Goal: Task Accomplishment & Management: Use online tool/utility

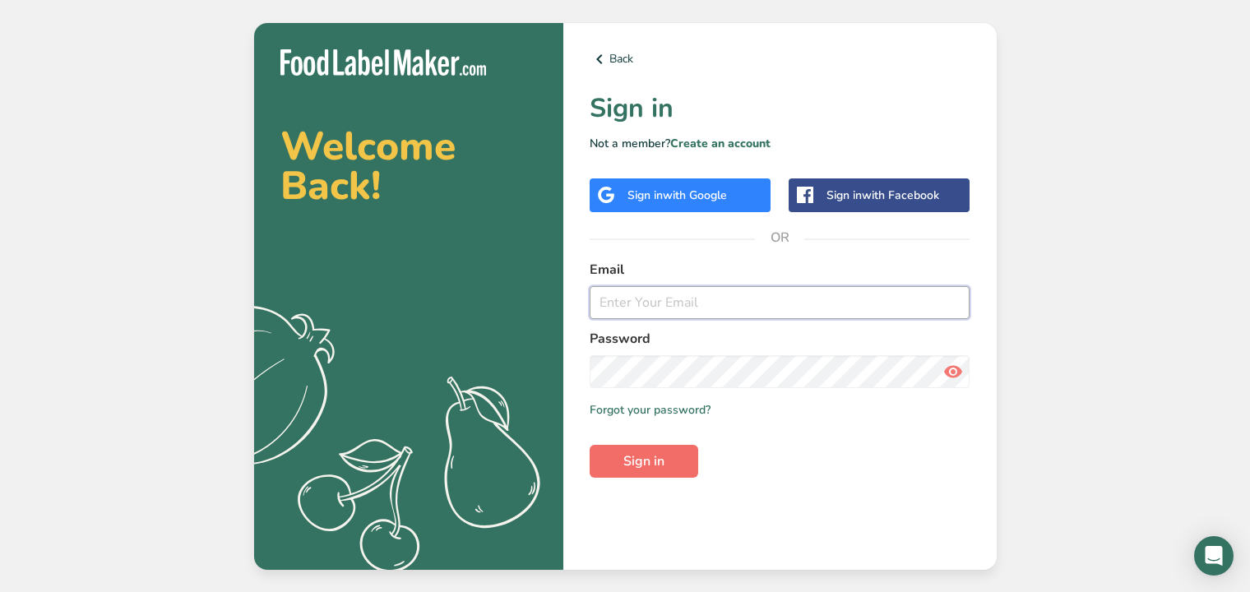
type input "[EMAIL_ADDRESS][DOMAIN_NAME]"
click at [658, 458] on span "Sign in" at bounding box center [643, 461] width 41 height 20
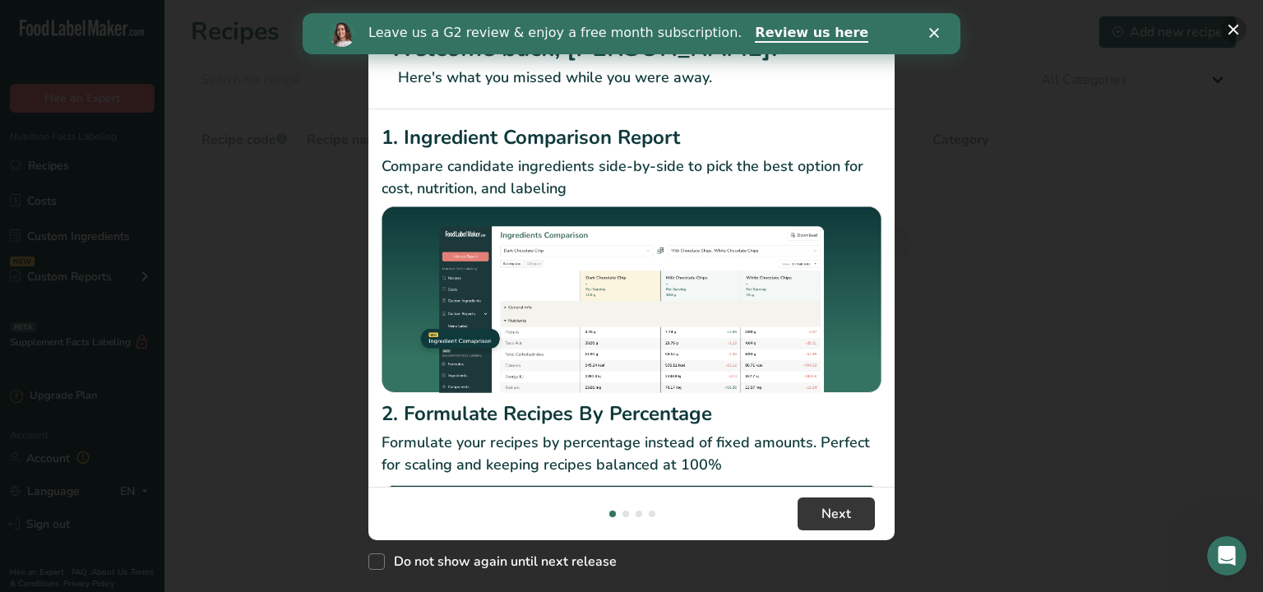
click at [1230, 35] on button "New Features" at bounding box center [1233, 29] width 26 height 26
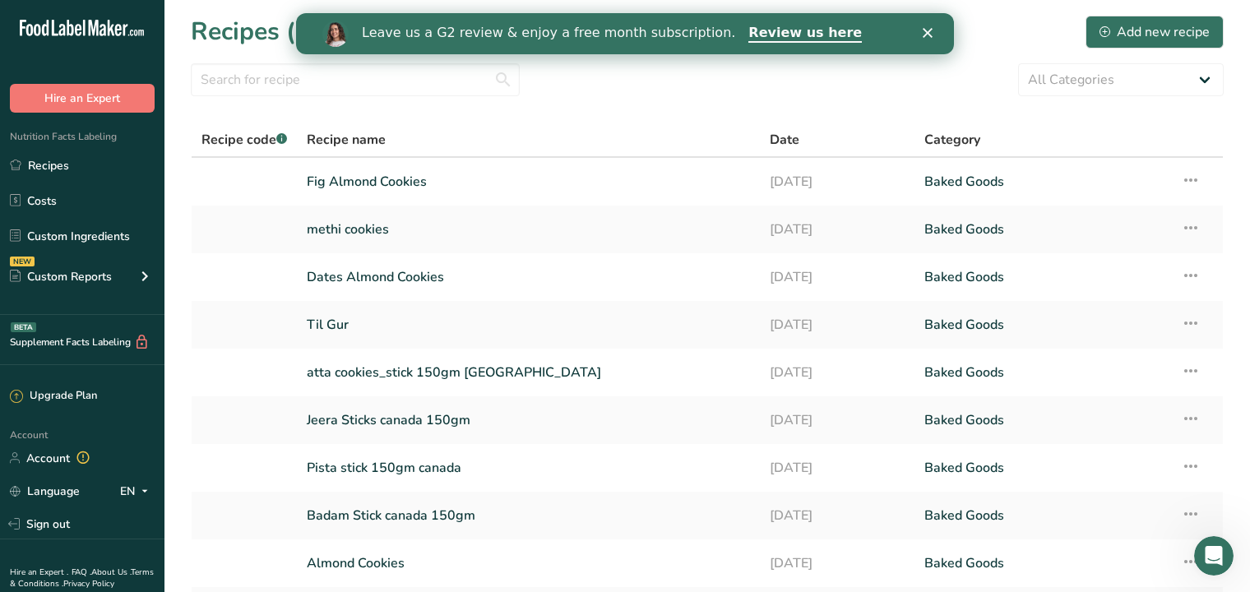
click at [928, 30] on icon "Close" at bounding box center [928, 33] width 10 height 10
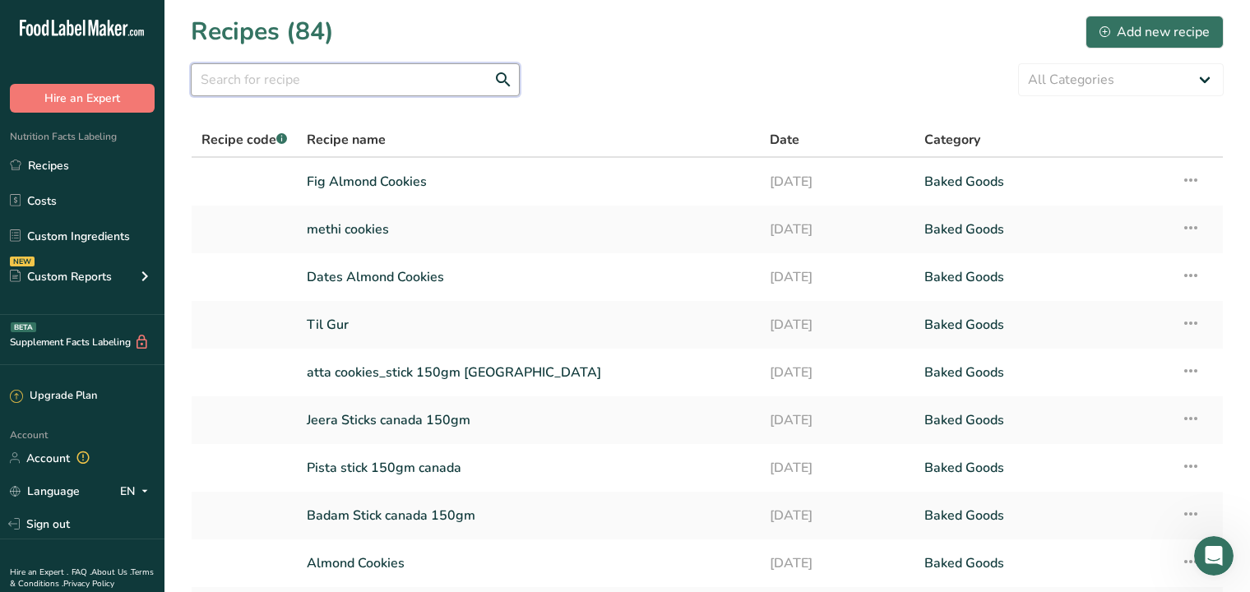
click at [424, 71] on input "text" at bounding box center [355, 79] width 329 height 33
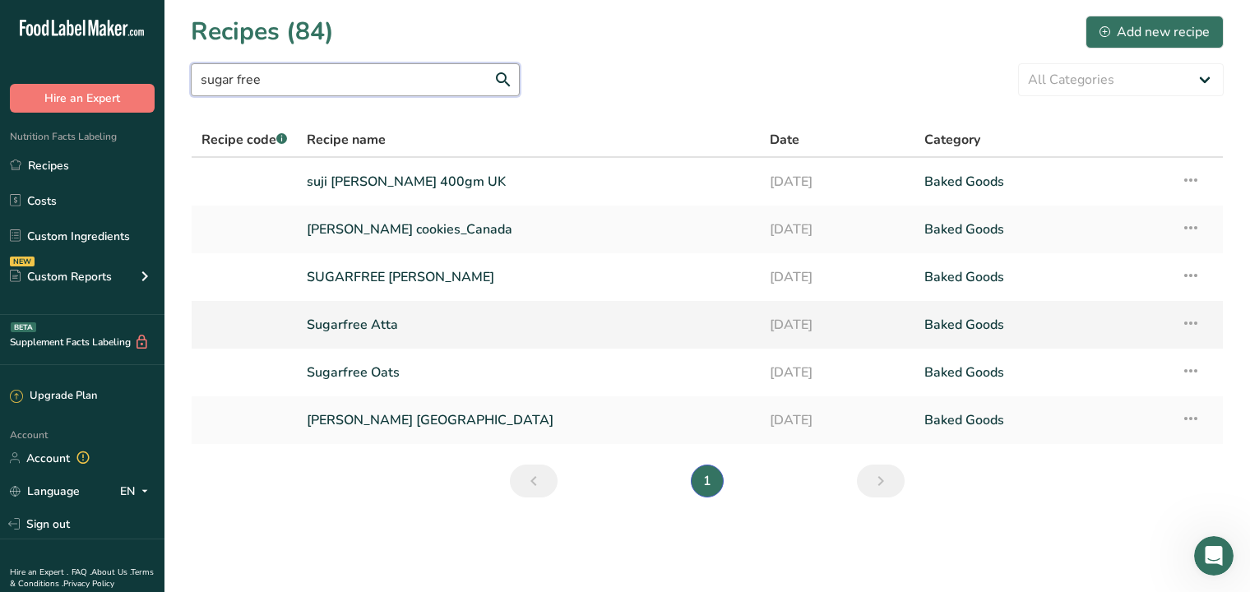
type input "sugar free"
click at [343, 325] on link "Sugarfree Atta" at bounding box center [528, 325] width 443 height 35
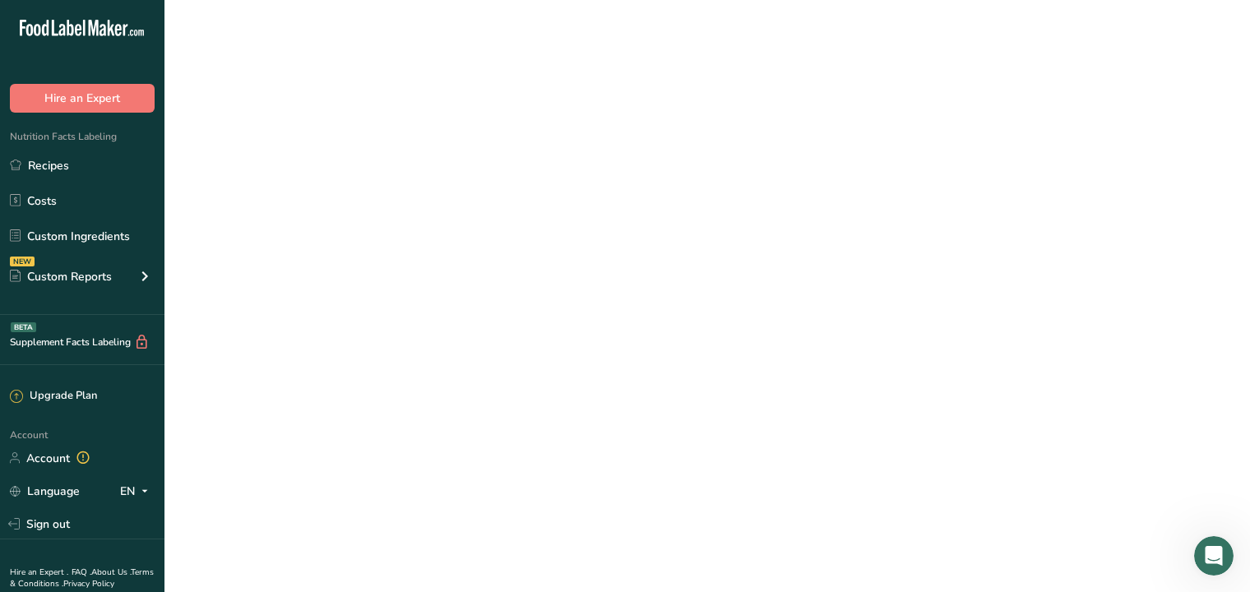
click at [343, 325] on link "Sugarfree Atta" at bounding box center [528, 325] width 443 height 35
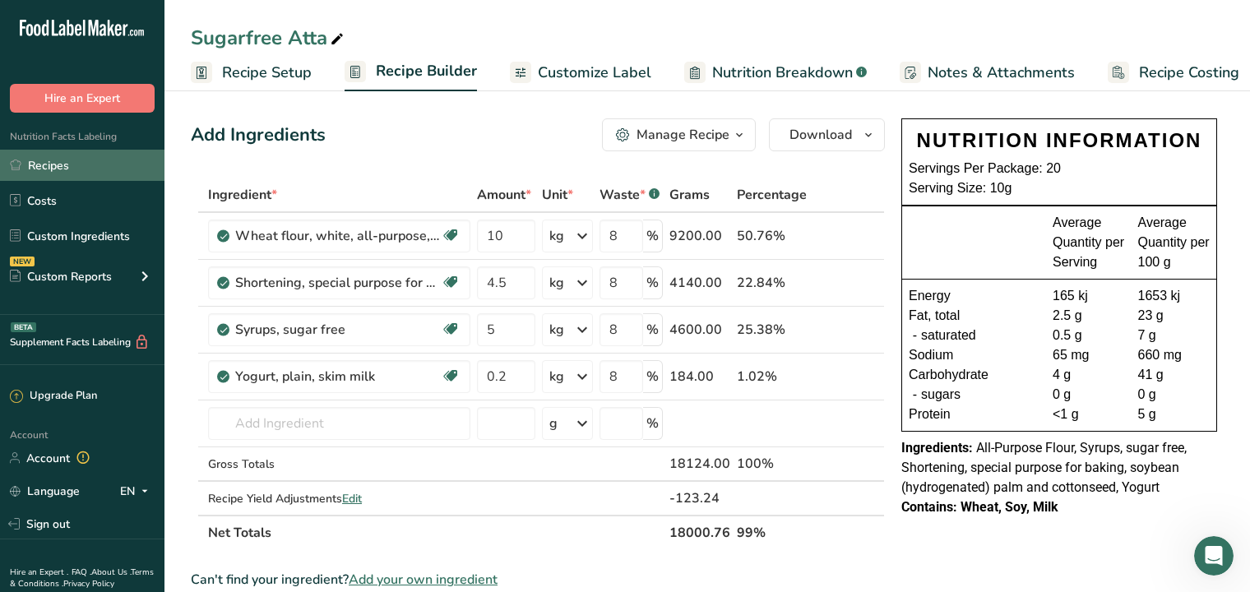
click at [57, 169] on link "Recipes" at bounding box center [82, 165] width 164 height 31
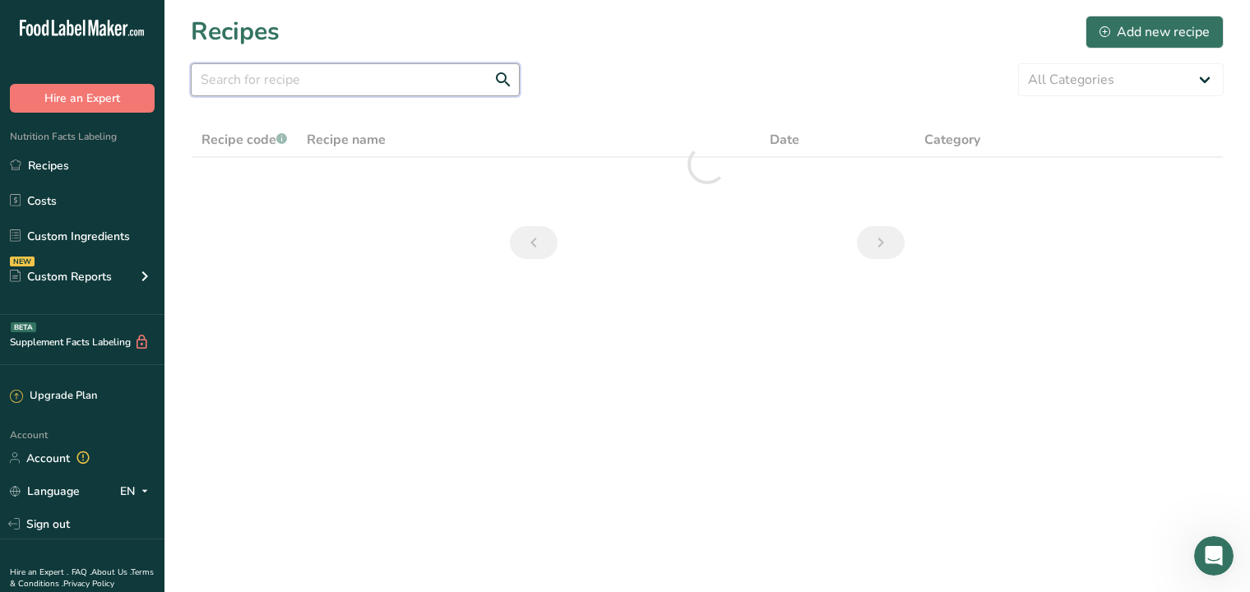
click at [318, 79] on input "text" at bounding box center [355, 79] width 329 height 33
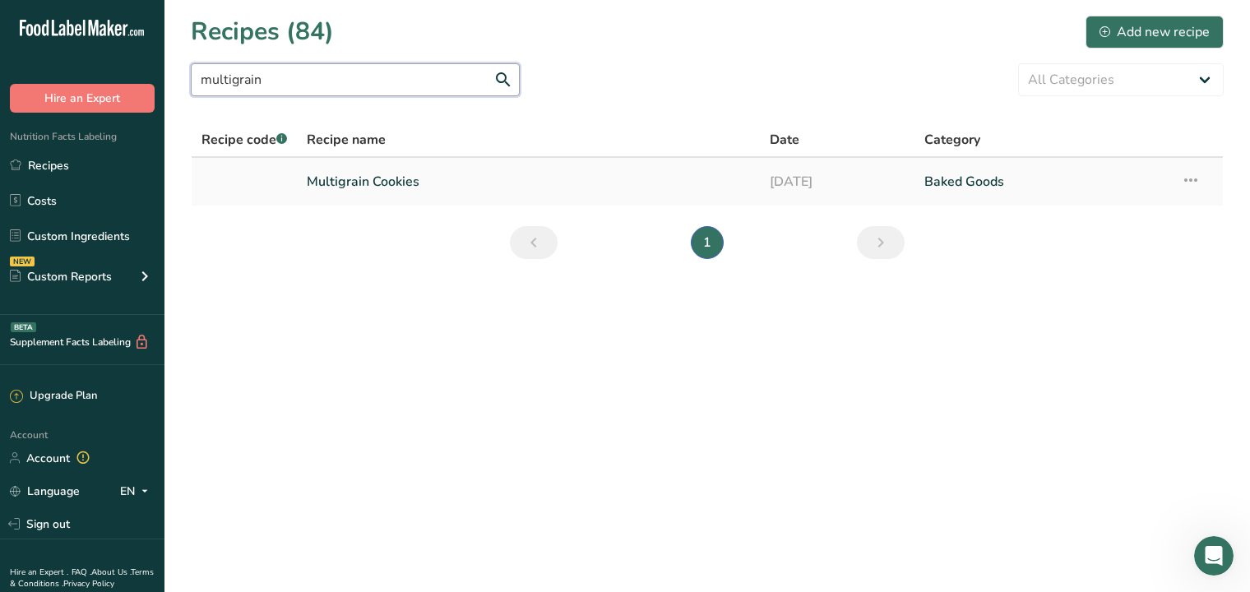
type input "multigrain"
click at [414, 185] on link "Multigrain Cookies" at bounding box center [528, 181] width 443 height 35
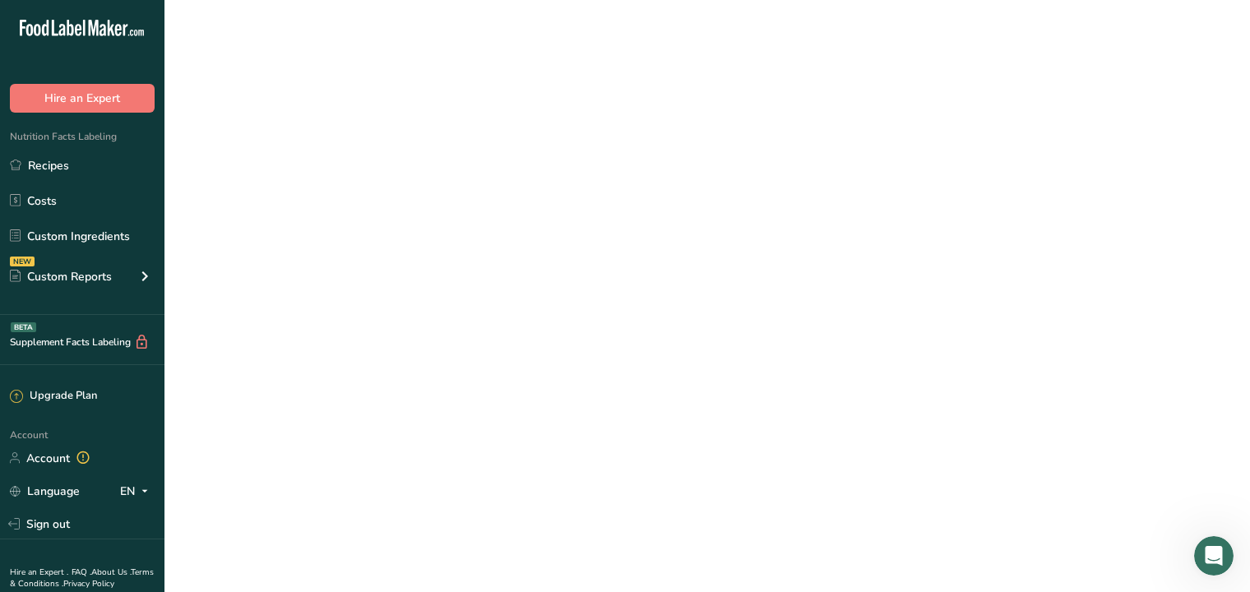
click at [414, 185] on link "Multigrain Cookies" at bounding box center [528, 181] width 443 height 35
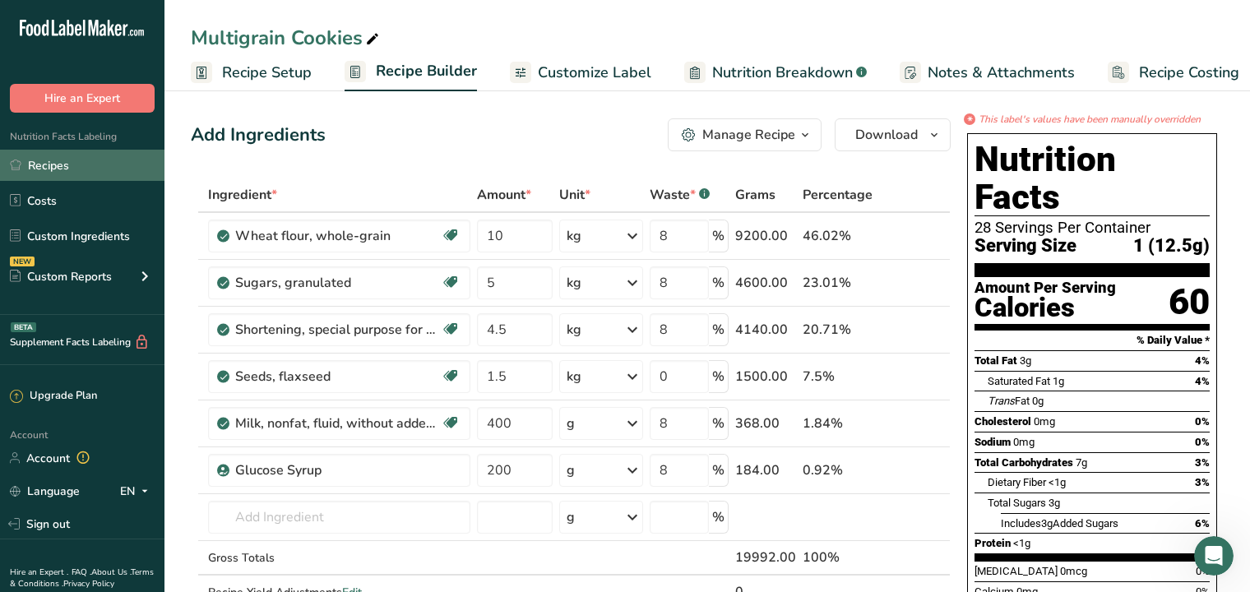
click at [63, 172] on link "Recipes" at bounding box center [82, 165] width 164 height 31
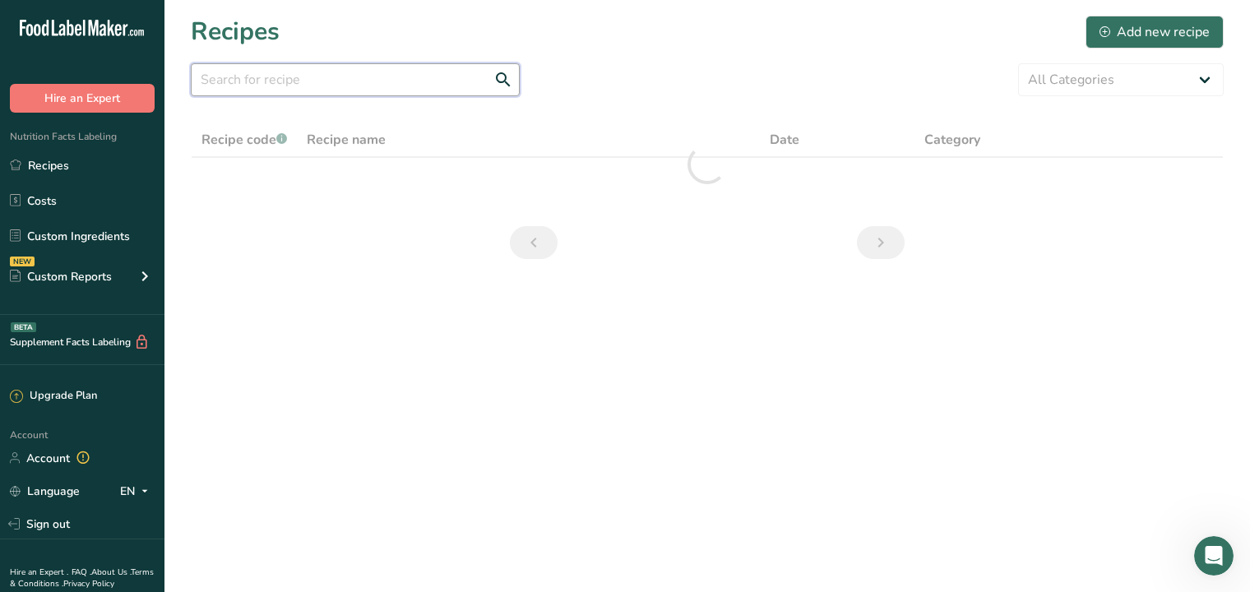
click at [308, 83] on input "text" at bounding box center [355, 79] width 329 height 33
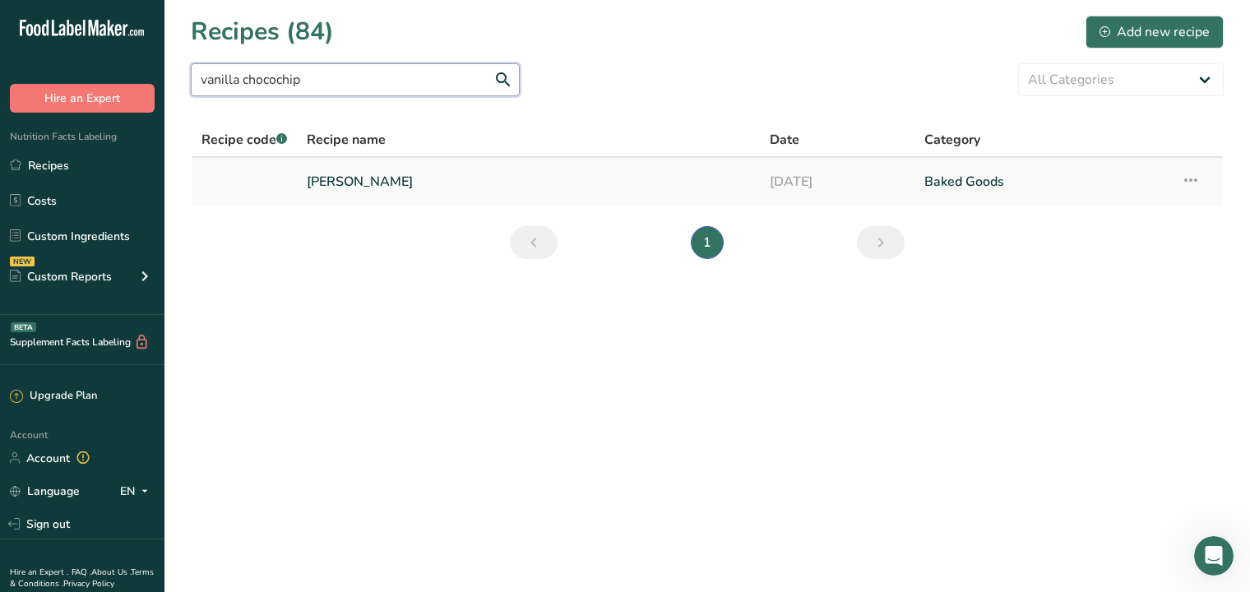
type input "vanilla chocochip"
click at [348, 180] on link "[PERSON_NAME]" at bounding box center [528, 181] width 443 height 35
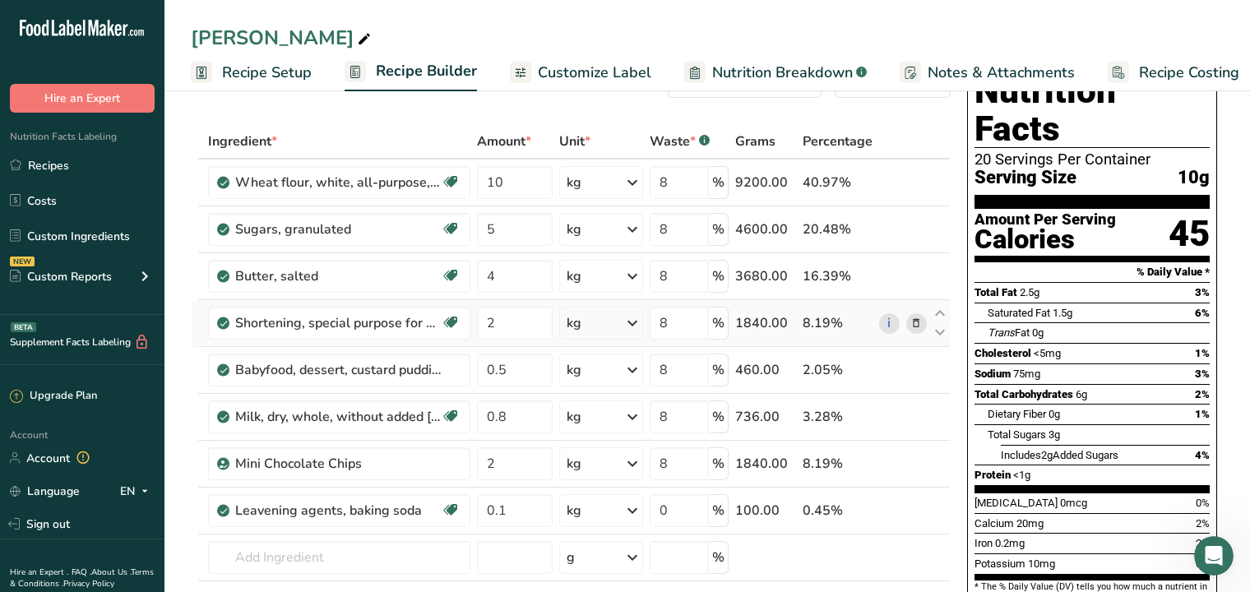
scroll to position [82, 0]
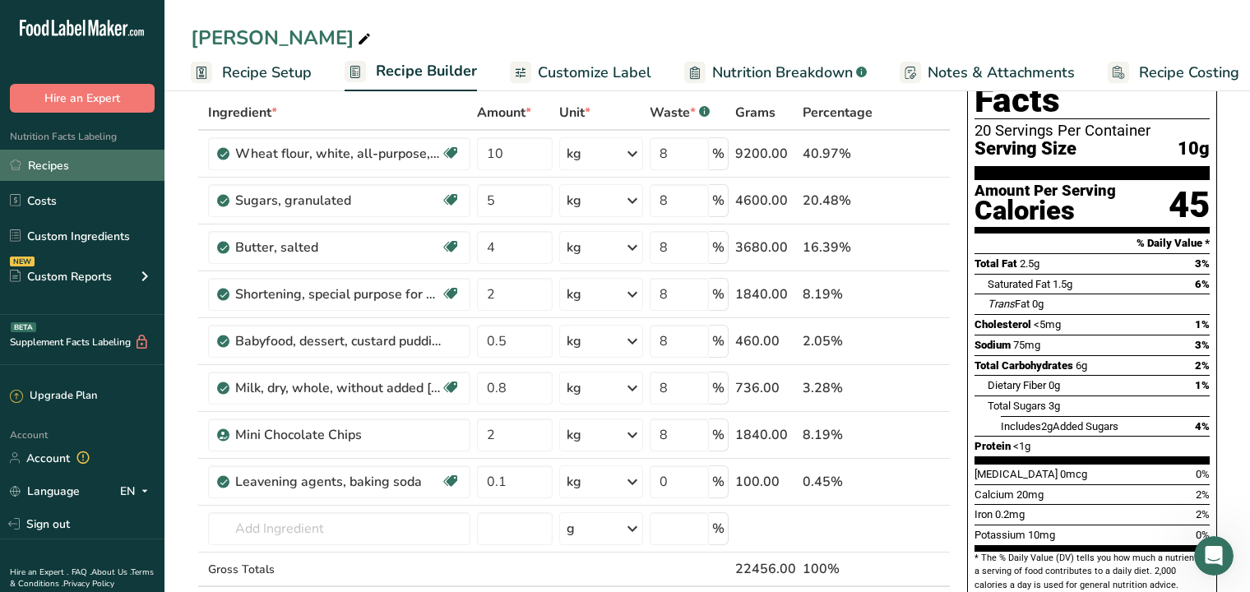
click at [49, 166] on link "Recipes" at bounding box center [82, 165] width 164 height 31
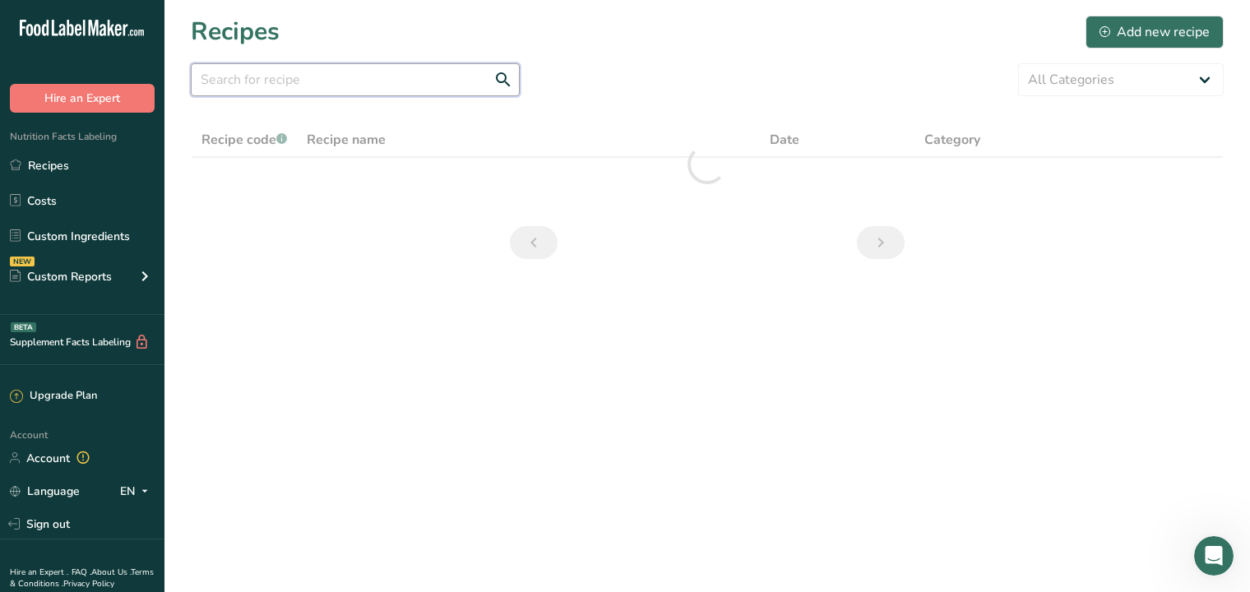
click at [298, 82] on input "text" at bounding box center [355, 79] width 329 height 33
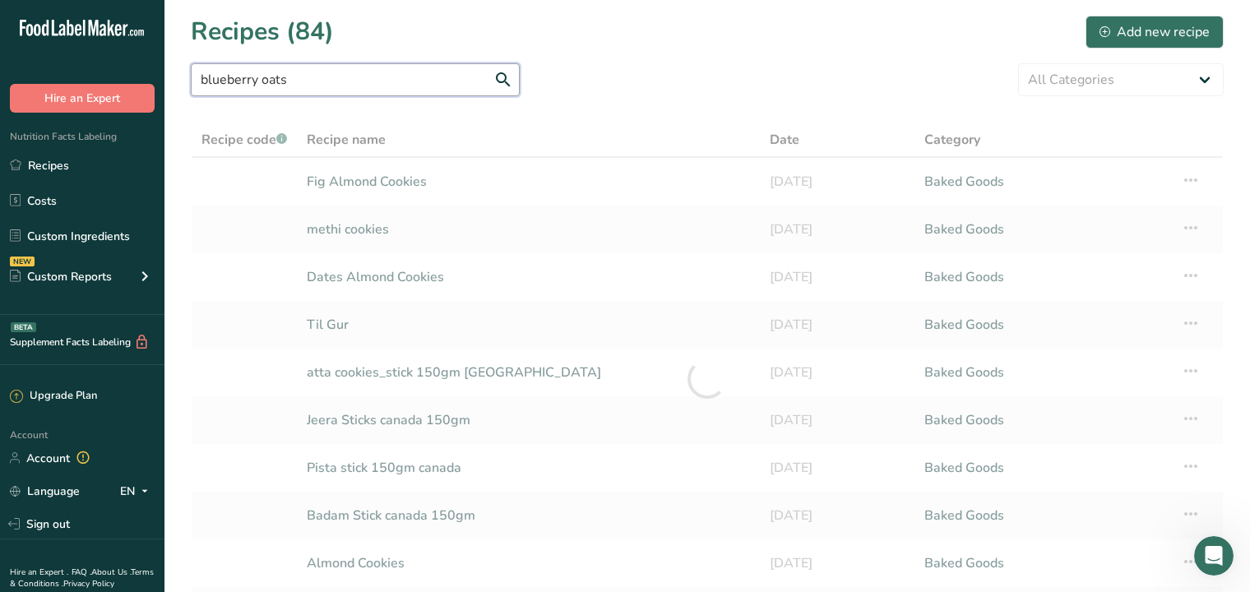
type input "blueberry oats"
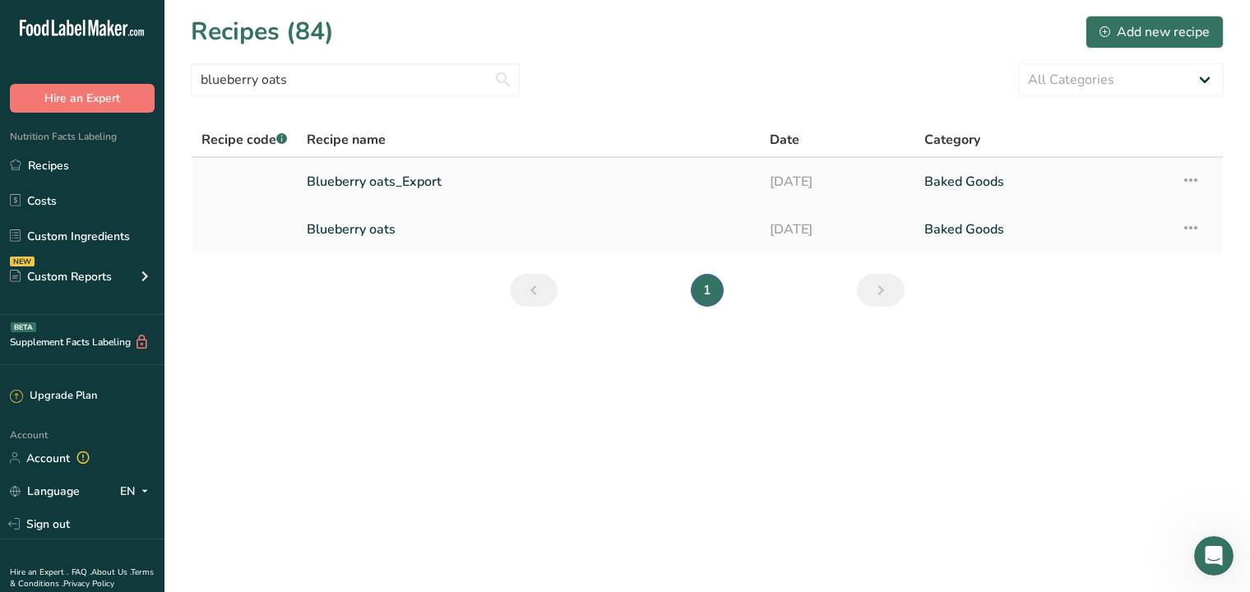
click at [375, 184] on link "Blueberry oats_Export" at bounding box center [528, 181] width 443 height 35
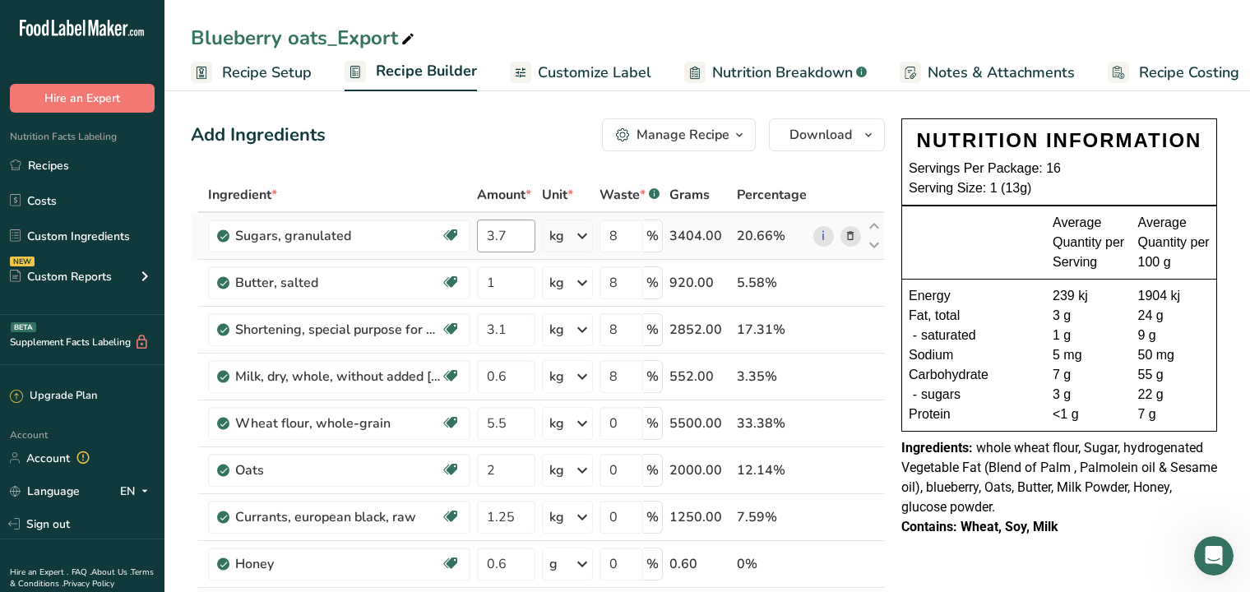
scroll to position [82, 0]
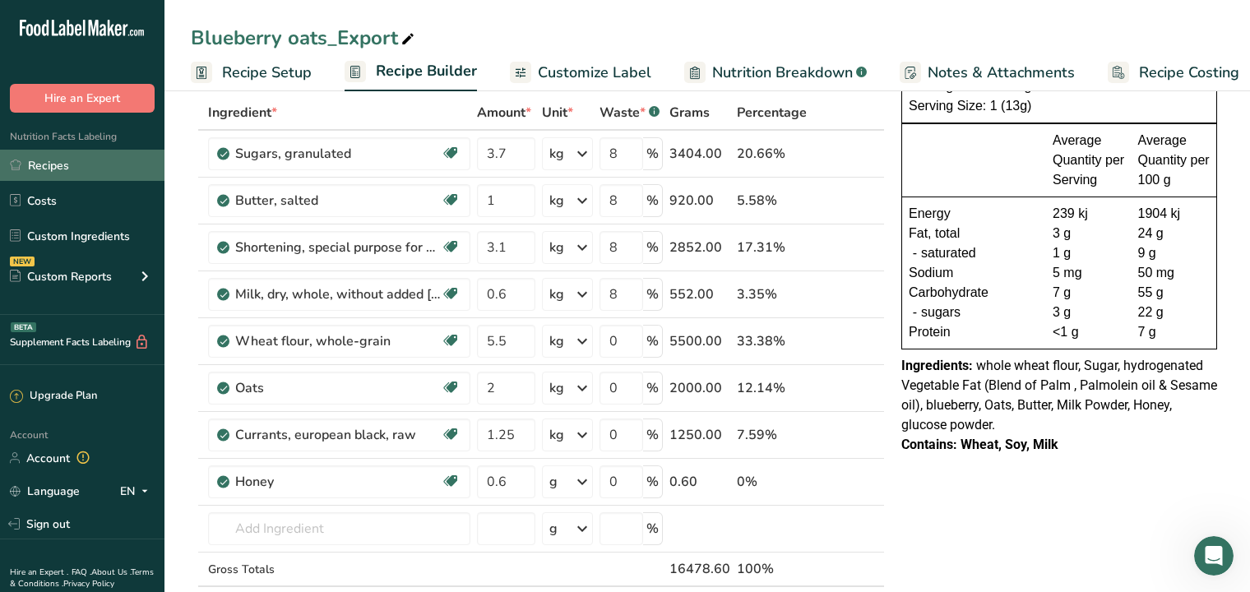
click at [76, 164] on link "Recipes" at bounding box center [82, 165] width 164 height 31
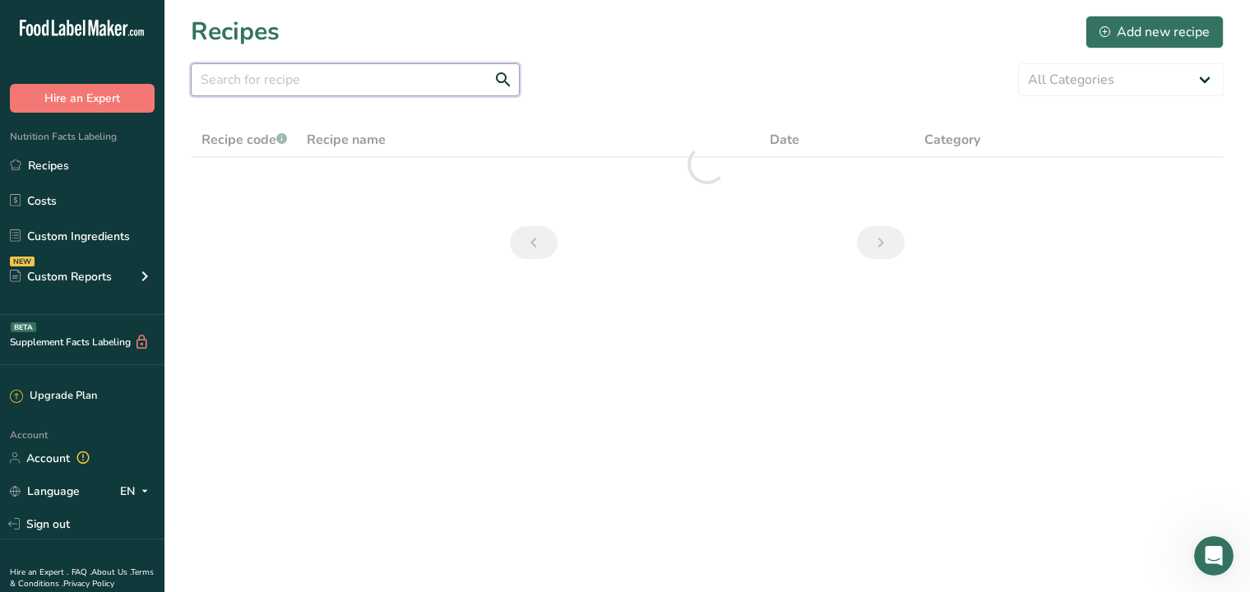
click at [293, 82] on input "text" at bounding box center [355, 79] width 329 height 33
type input "chocochip"
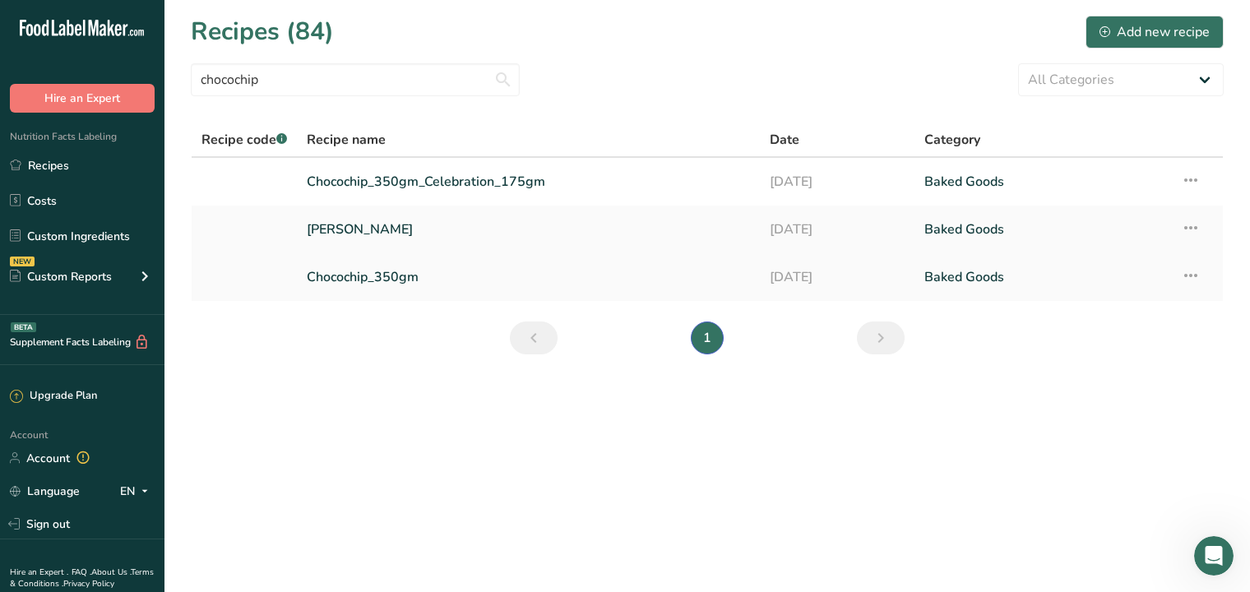
click at [374, 273] on link "Chocochip_350gm" at bounding box center [528, 277] width 443 height 35
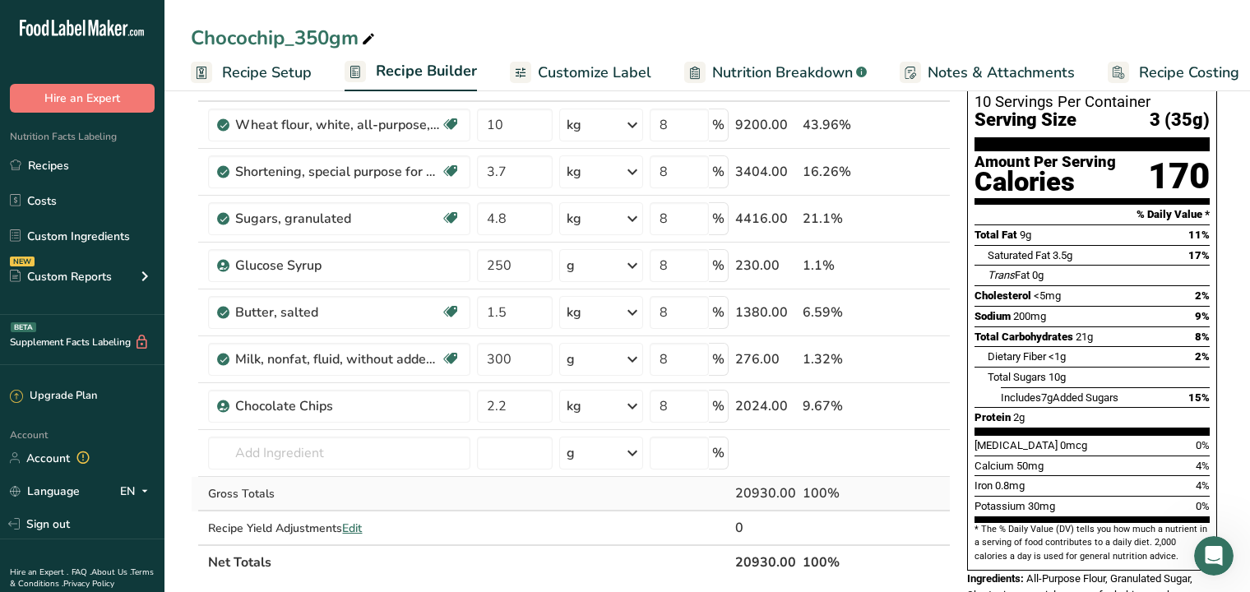
scroll to position [82, 0]
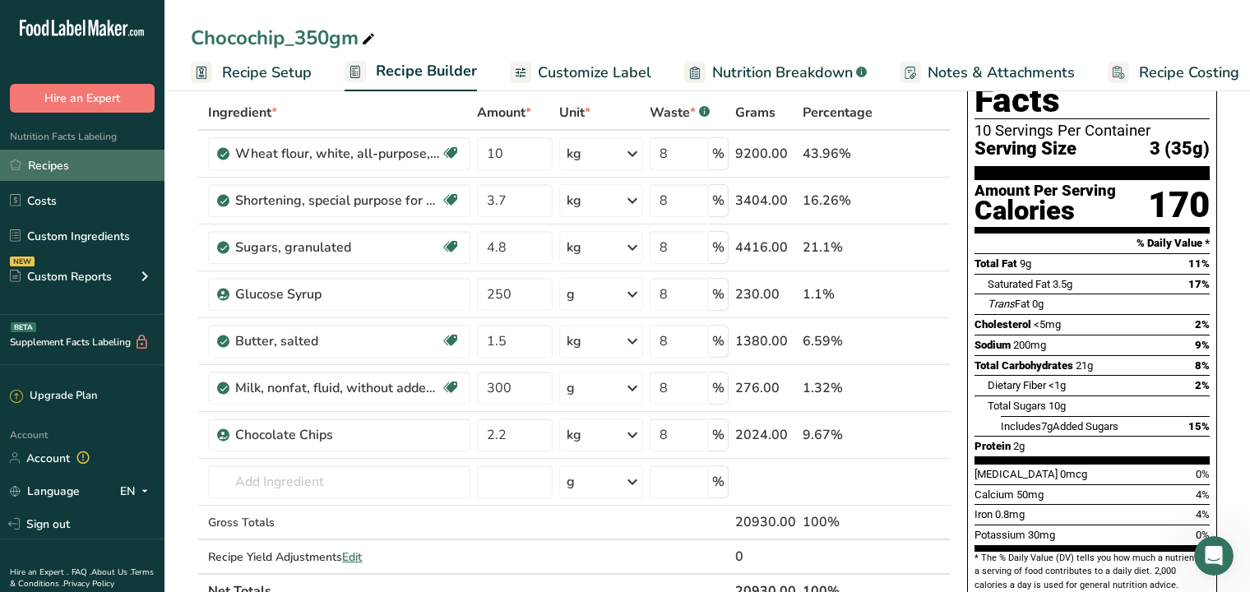
click at [42, 169] on link "Recipes" at bounding box center [82, 165] width 164 height 31
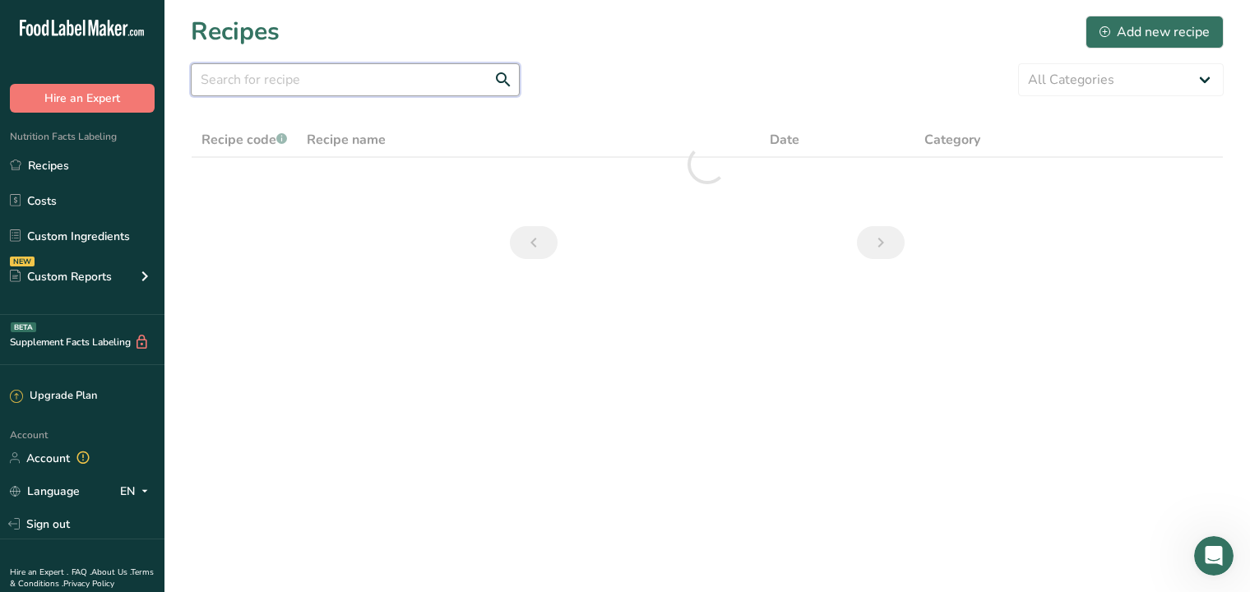
click at [391, 86] on input "text" at bounding box center [355, 79] width 329 height 33
type input "honey oats"
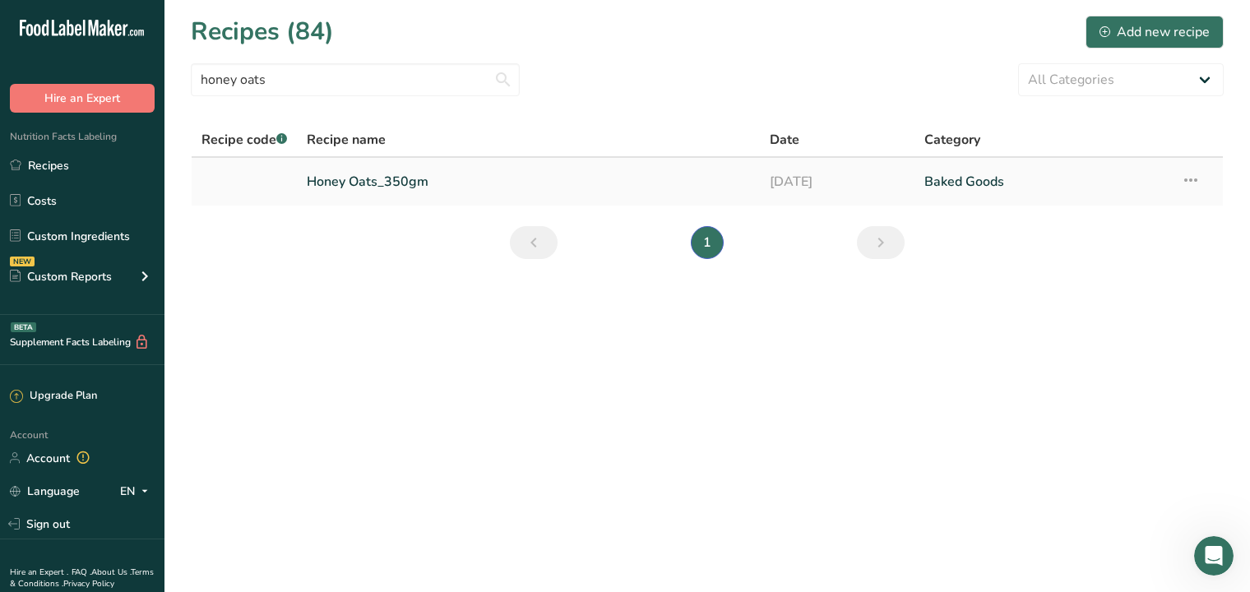
click at [369, 188] on link "Honey Oats_350gm" at bounding box center [528, 181] width 443 height 35
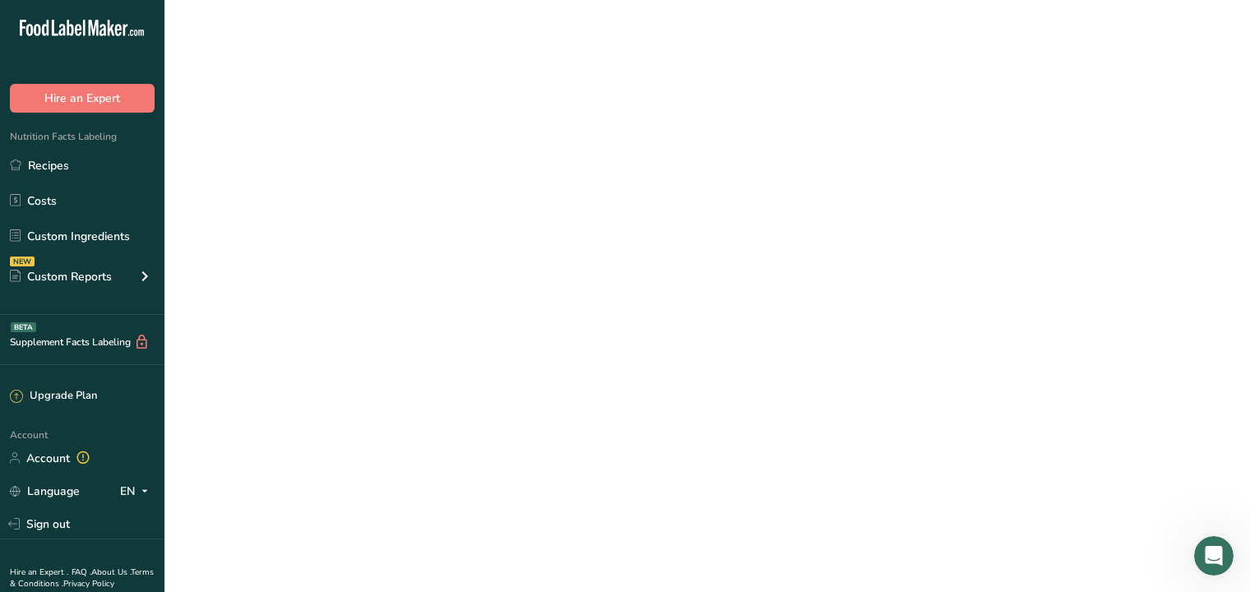
click at [369, 188] on link "Honey Oats_350gm" at bounding box center [528, 181] width 443 height 35
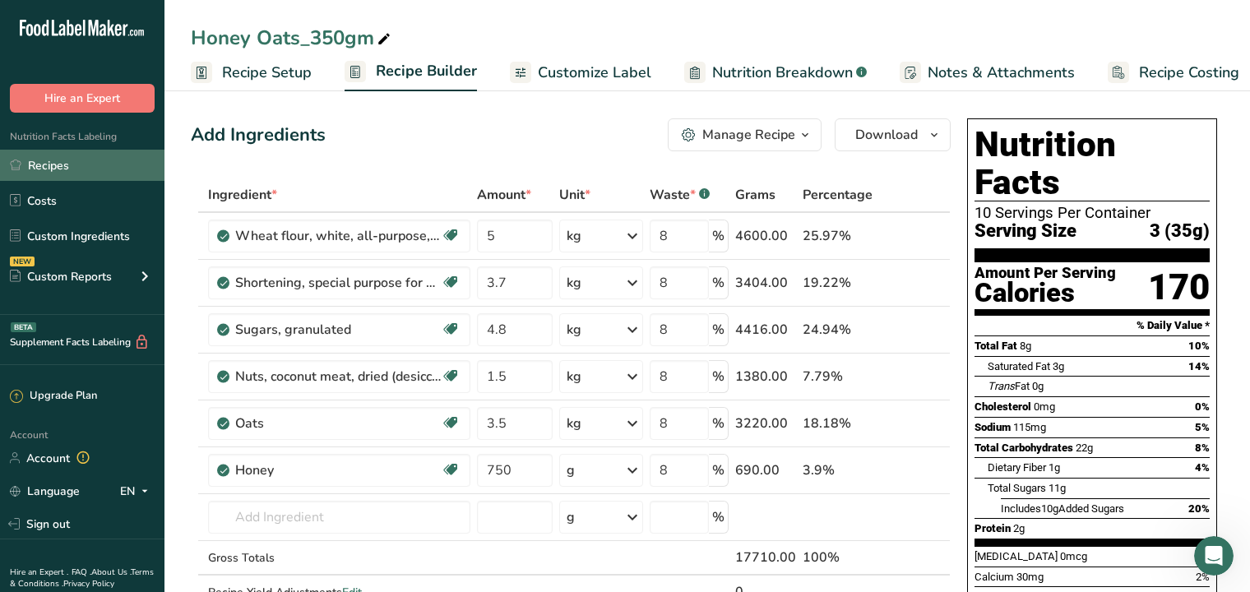
click at [72, 166] on link "Recipes" at bounding box center [82, 165] width 164 height 31
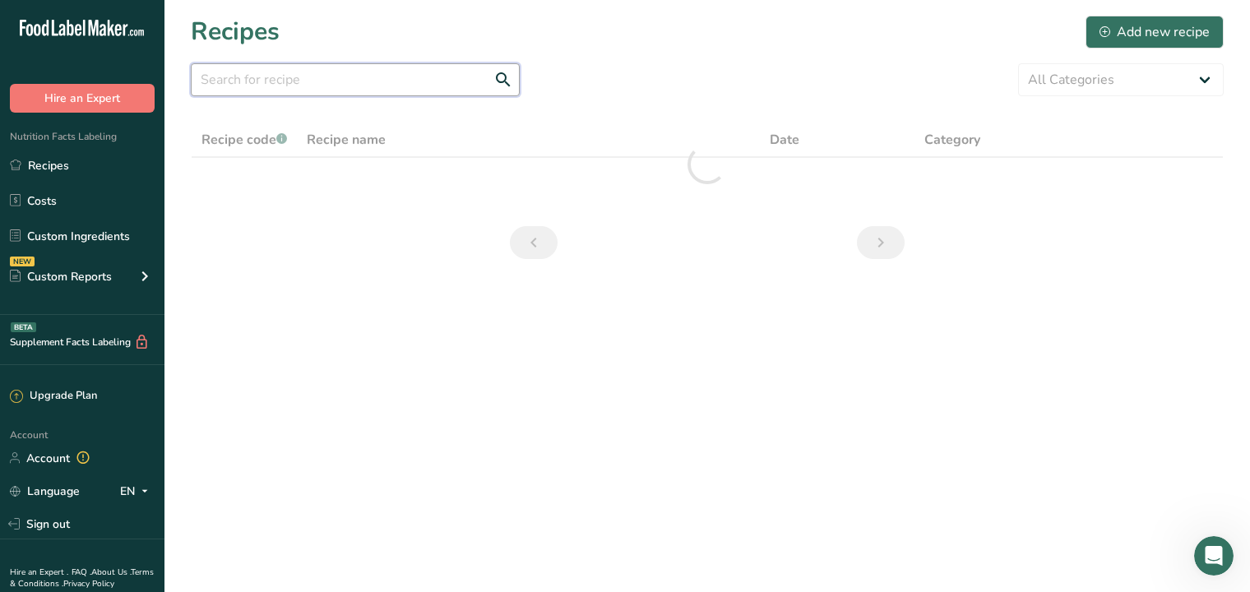
click at [237, 76] on input "text" at bounding box center [355, 79] width 329 height 33
drag, startPoint x: 272, startPoint y: 76, endPoint x: 83, endPoint y: 99, distance: 190.5
click at [83, 99] on div ".a-20{fill:#fff;} Hire an Expert Nutrition Facts Labeling Recipes Costs Custom …" at bounding box center [625, 296] width 1250 height 592
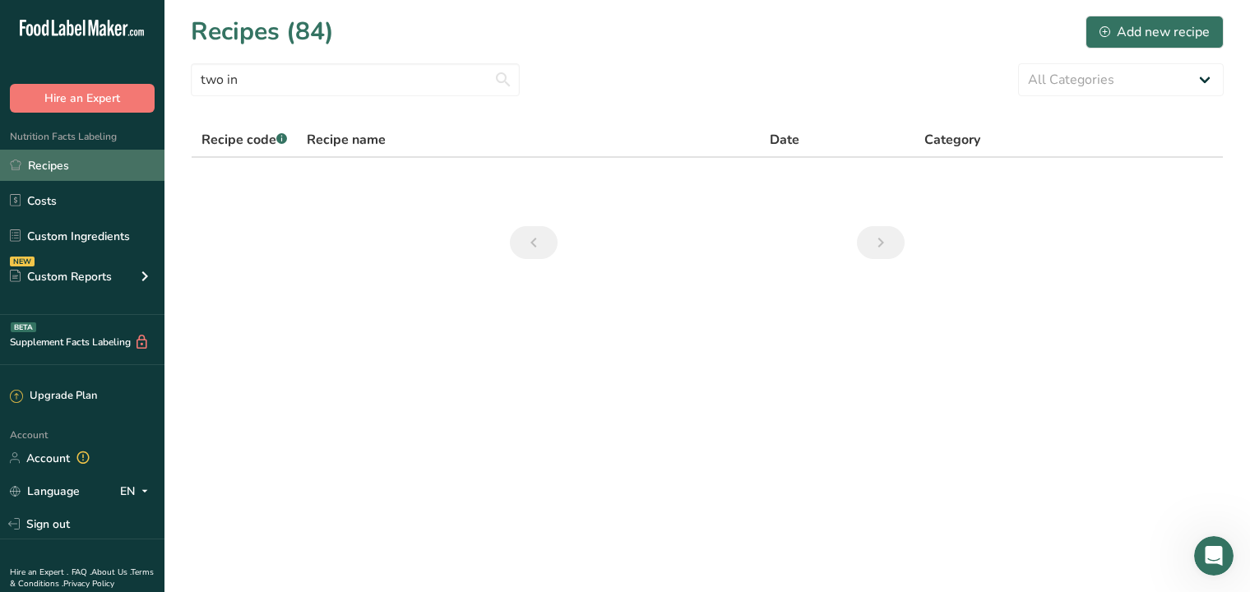
click at [49, 162] on link "Recipes" at bounding box center [82, 165] width 164 height 31
click at [66, 165] on link "Recipes" at bounding box center [82, 165] width 164 height 31
drag, startPoint x: 274, startPoint y: 90, endPoint x: 181, endPoint y: 67, distance: 95.7
click at [181, 67] on section "Recipes (84) Add new recipe two in All Categories Baked Goods [GEOGRAPHIC_DATA]…" at bounding box center [707, 142] width 1086 height 285
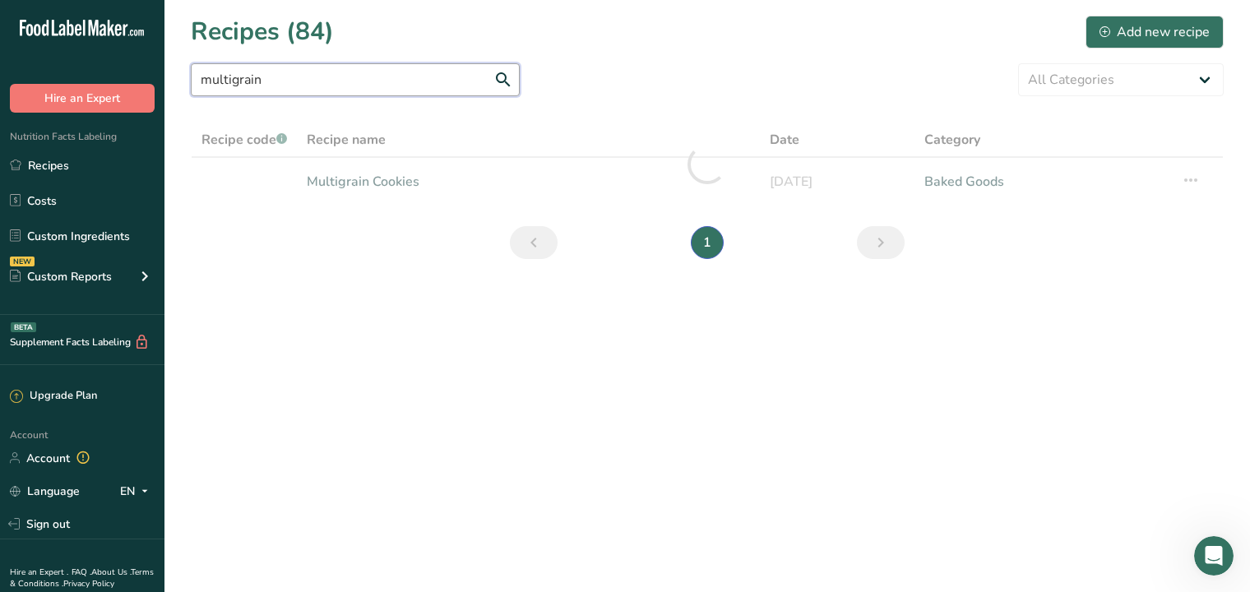
type input "multigrain"
click at [384, 182] on link "Multigrain Cookies" at bounding box center [528, 181] width 443 height 35
